Goal: Task Accomplishment & Management: Use online tool/utility

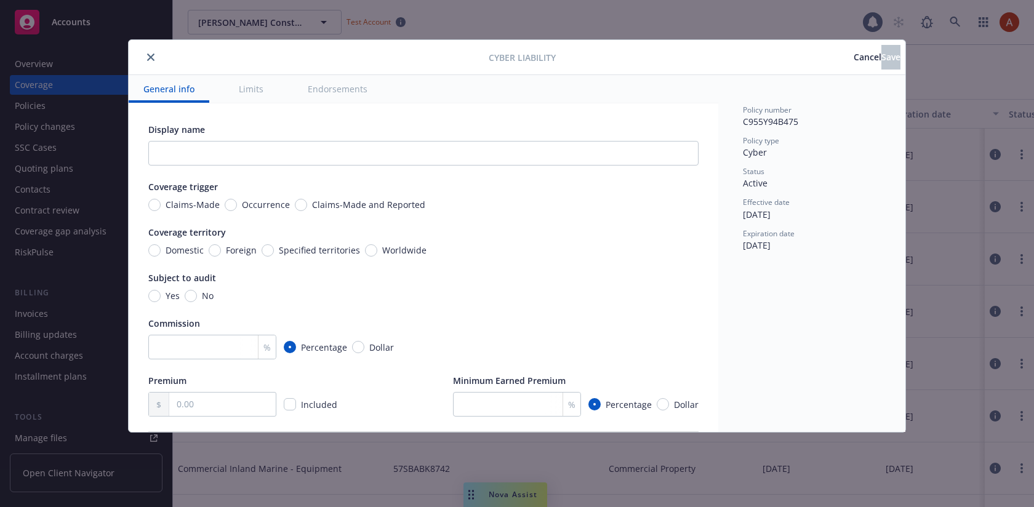
click at [150, 57] on icon "close" at bounding box center [150, 57] width 7 height 7
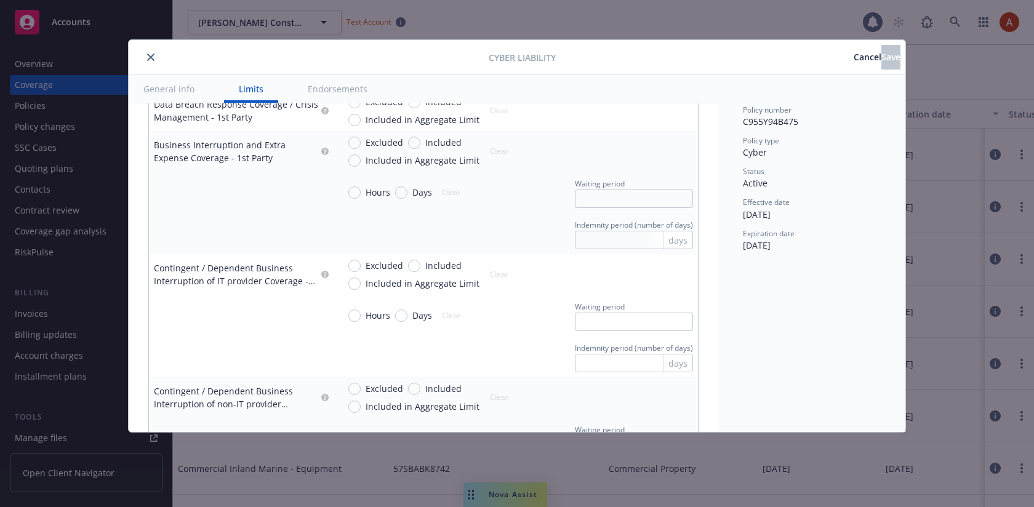
scroll to position [672, 0]
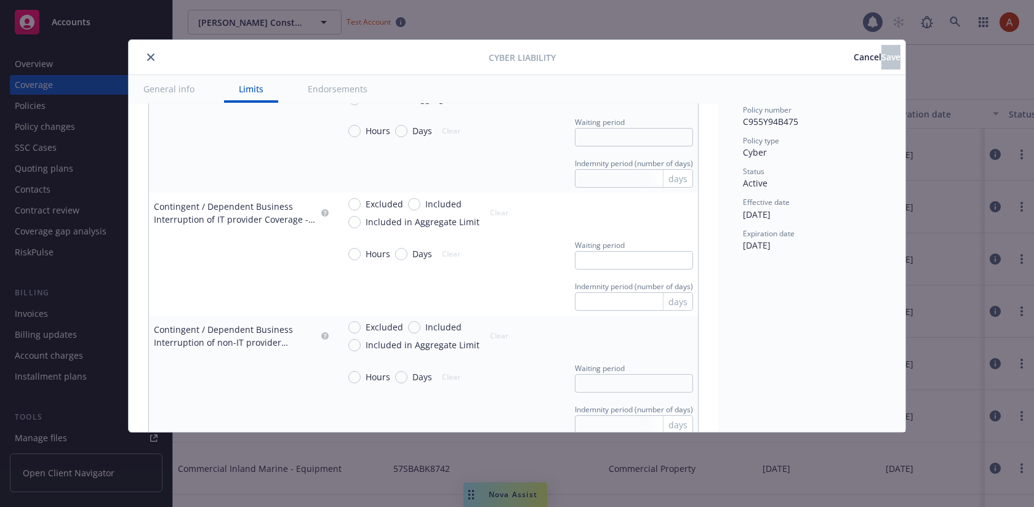
click at [150, 55] on icon "close" at bounding box center [150, 57] width 7 height 7
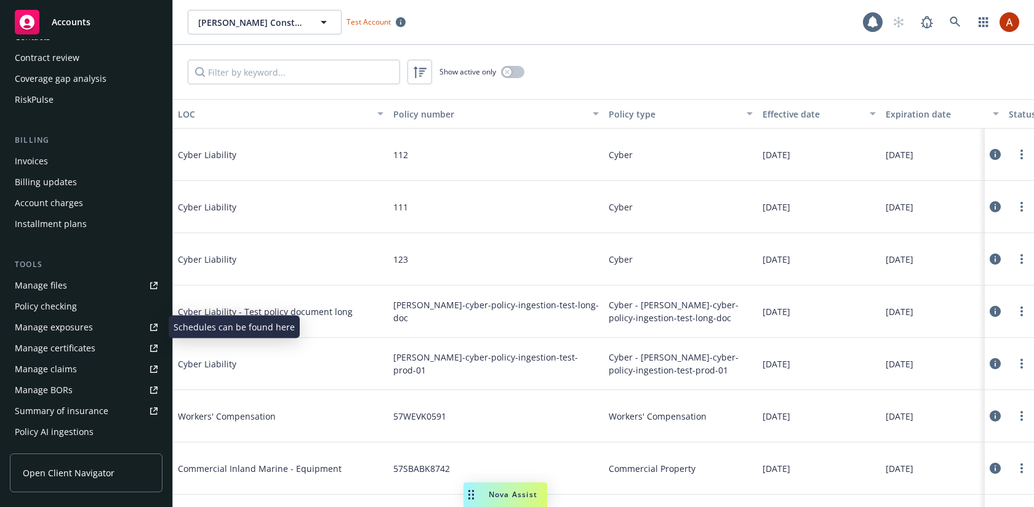
scroll to position [155, 0]
click at [71, 406] on div "Summary of insurance" at bounding box center [62, 410] width 94 height 20
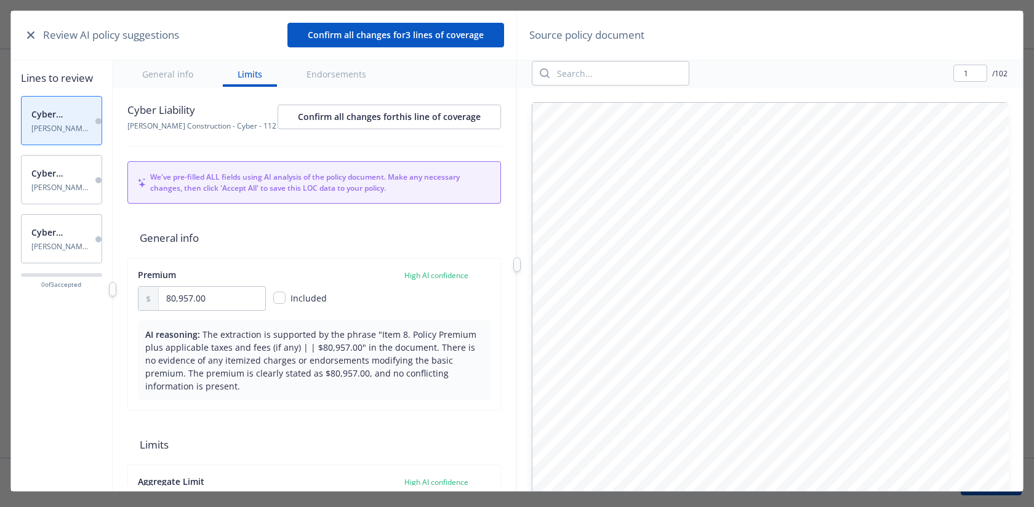
click at [182, 63] on button "General info" at bounding box center [167, 73] width 81 height 26
click at [175, 75] on button "General info" at bounding box center [167, 73] width 81 height 26
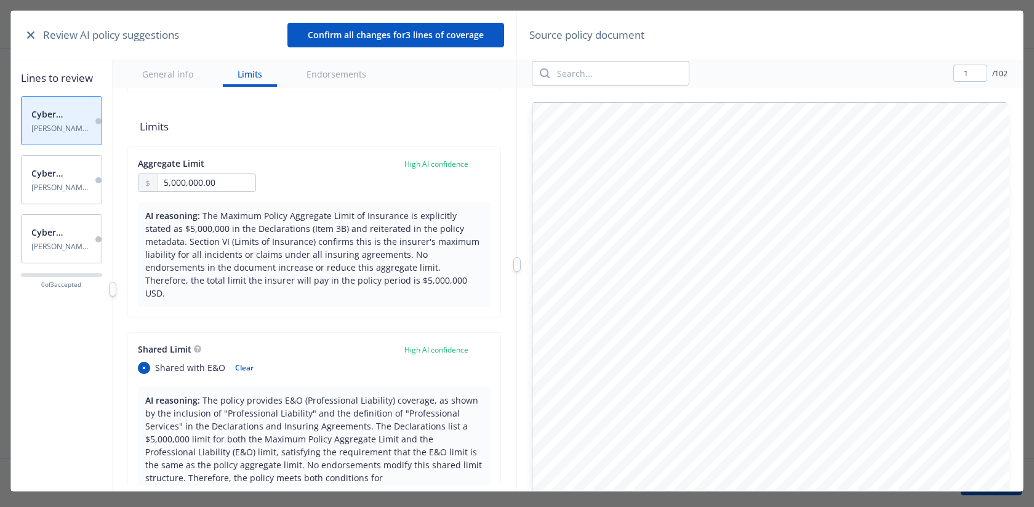
scroll to position [320, 0]
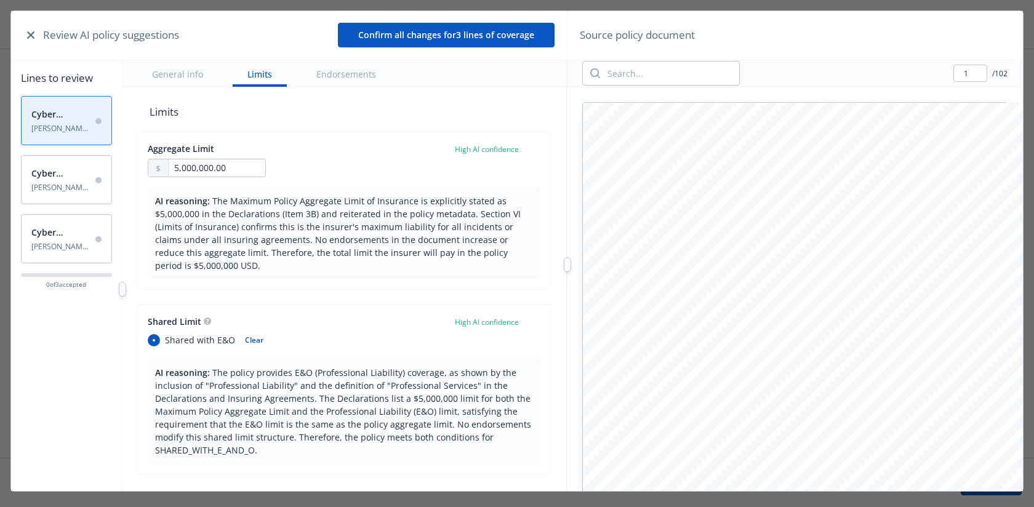
click at [571, 259] on div at bounding box center [567, 264] width 7 height 15
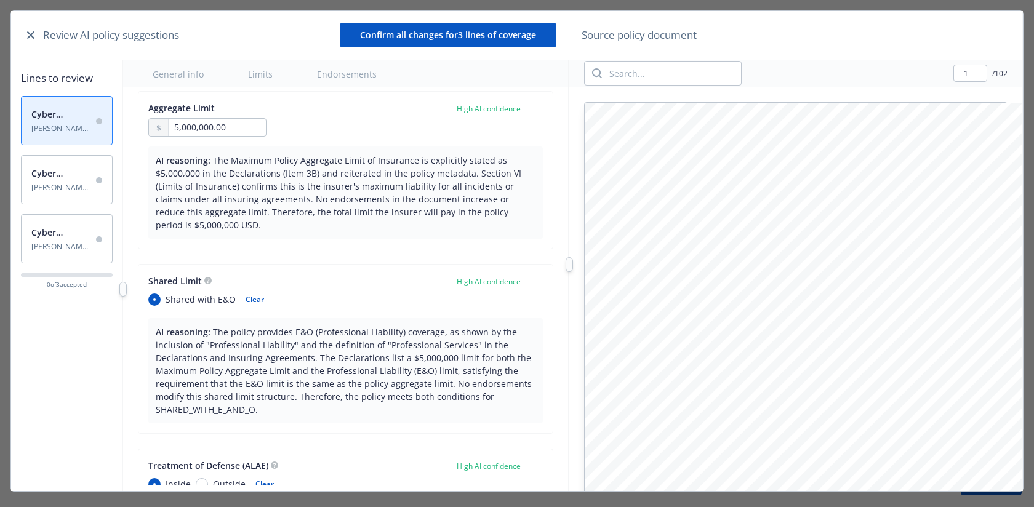
scroll to position [351, 0]
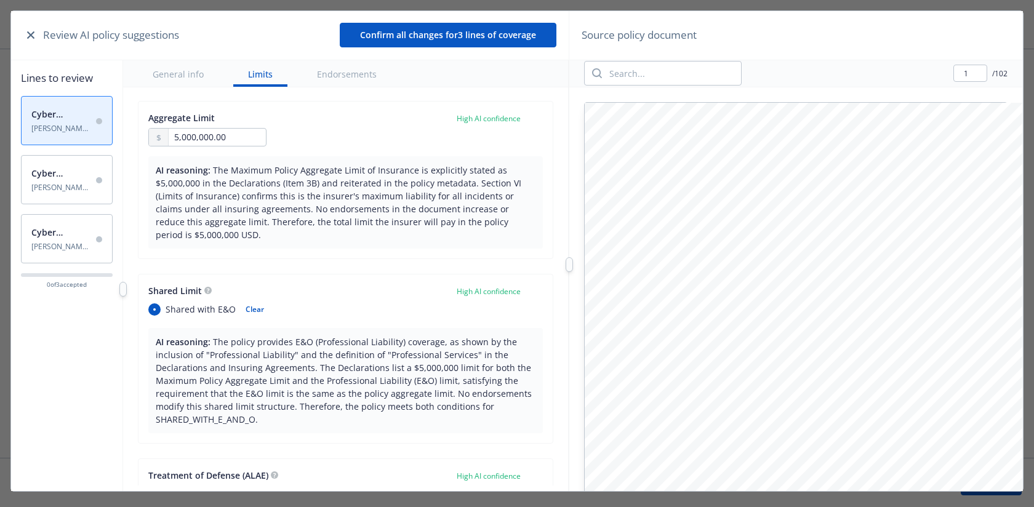
click at [58, 172] on span "Cyber Liability" at bounding box center [60, 173] width 58 height 13
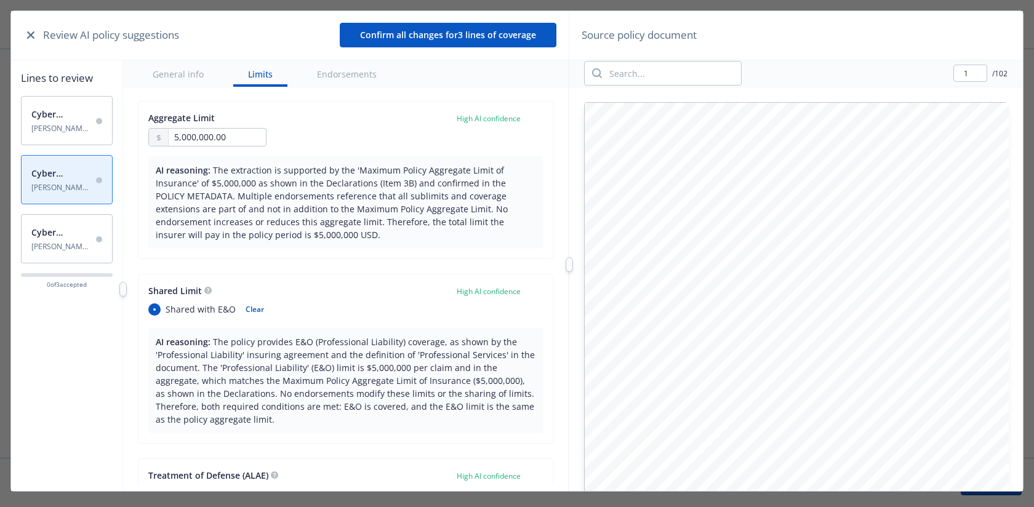
click at [61, 249] on span "Staub-Eckert Construction - Cyber - C955Y94B475" at bounding box center [60, 246] width 58 height 10
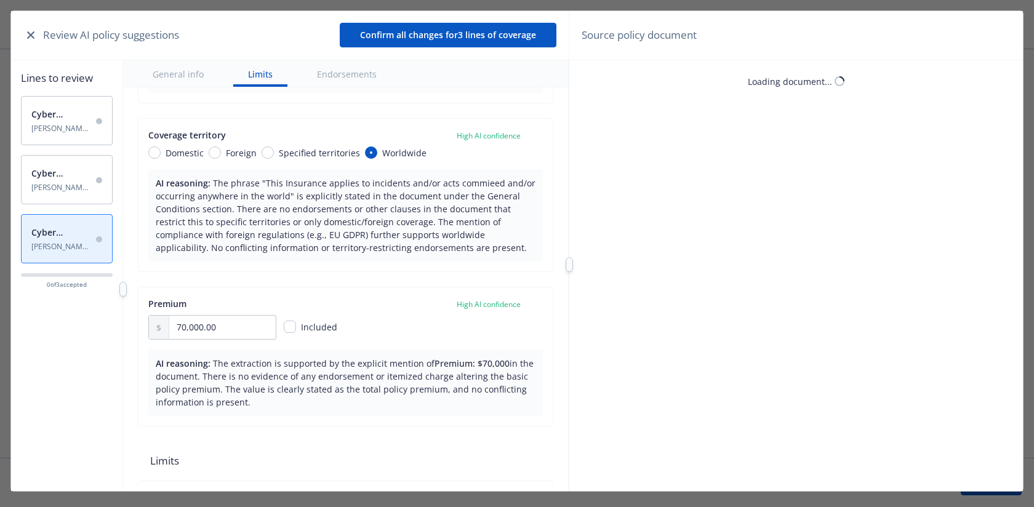
scroll to position [730, 0]
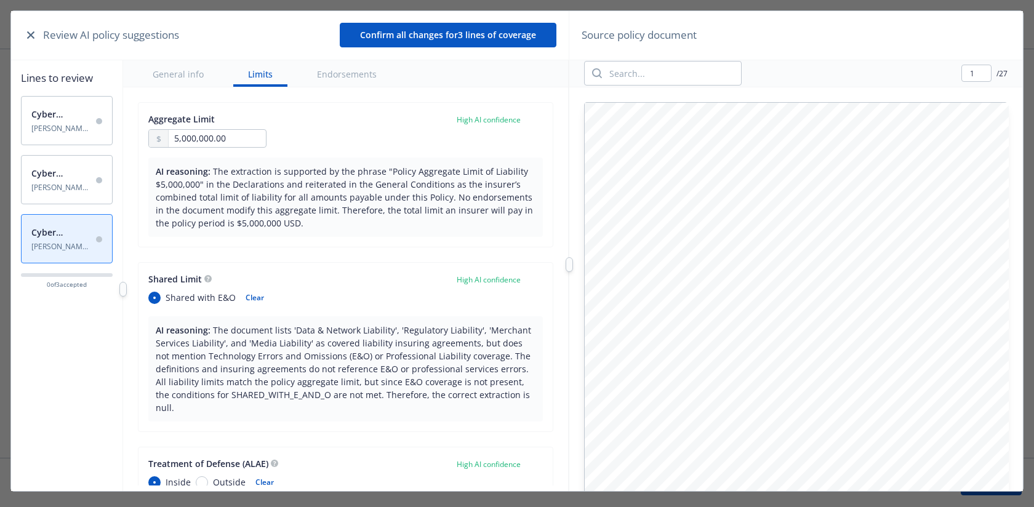
click at [355, 70] on button "Endorsements" at bounding box center [346, 73] width 89 height 26
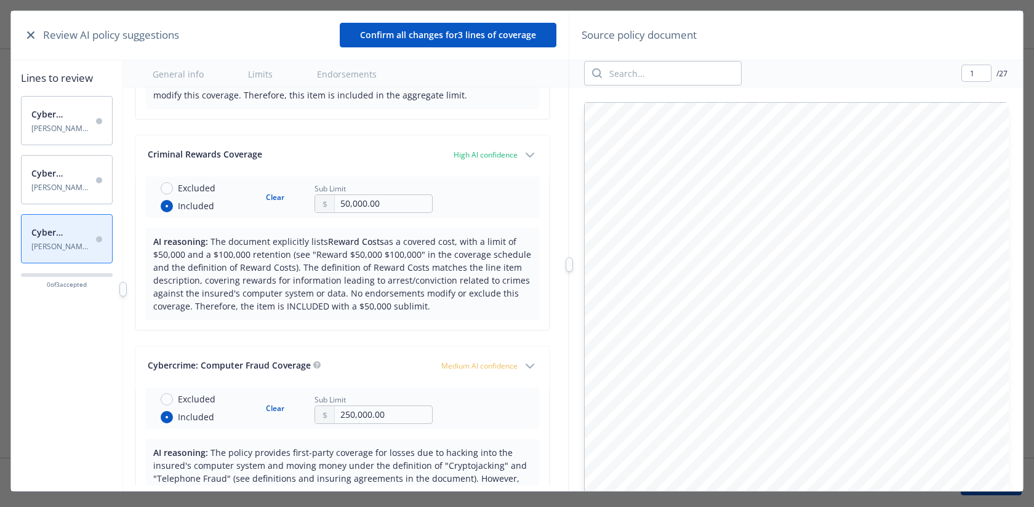
scroll to position [4831, 3]
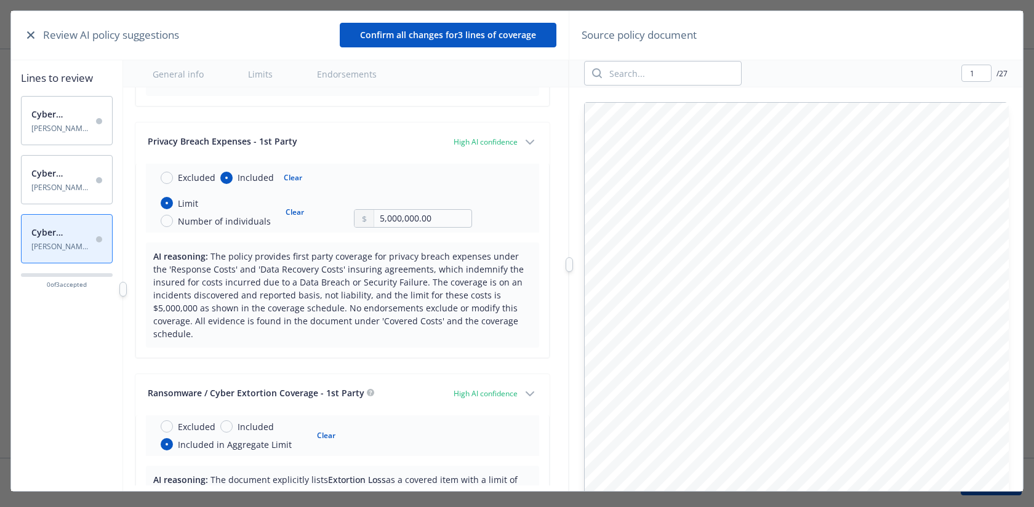
click at [184, 73] on button "General info" at bounding box center [178, 73] width 81 height 26
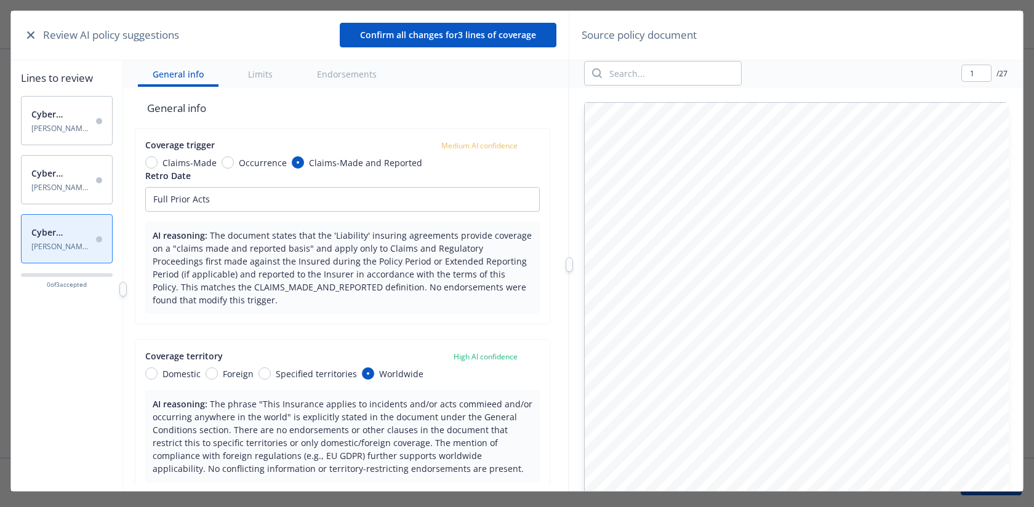
scroll to position [0, 3]
